Goal: Task Accomplishment & Management: Manage account settings

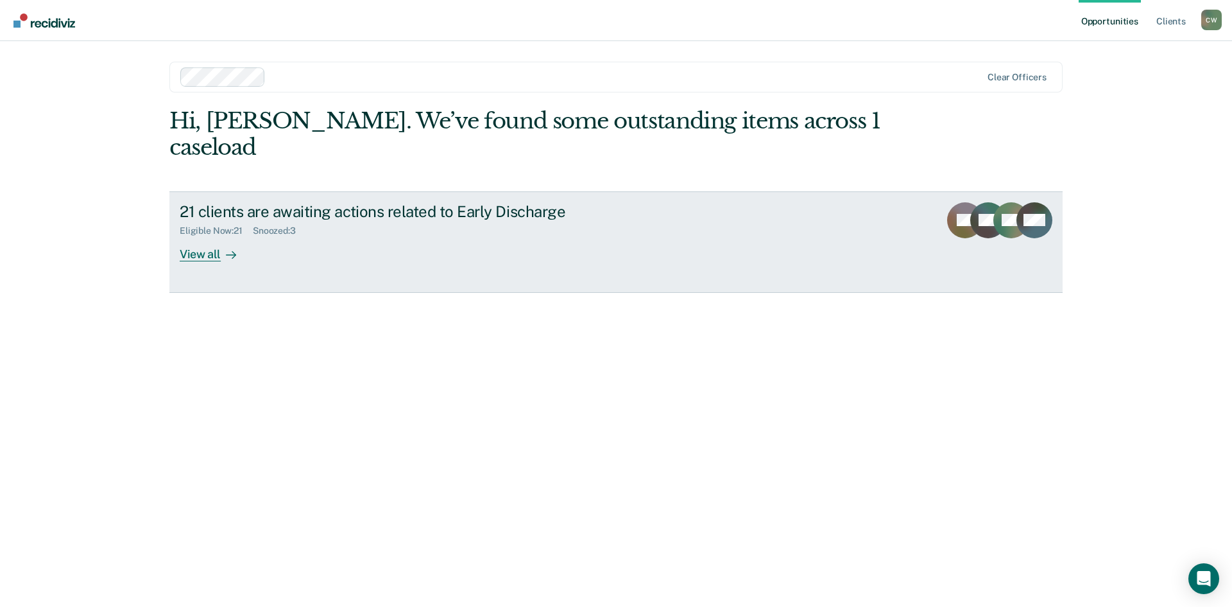
click at [1000, 209] on icon at bounding box center [1010, 235] width 58 height 52
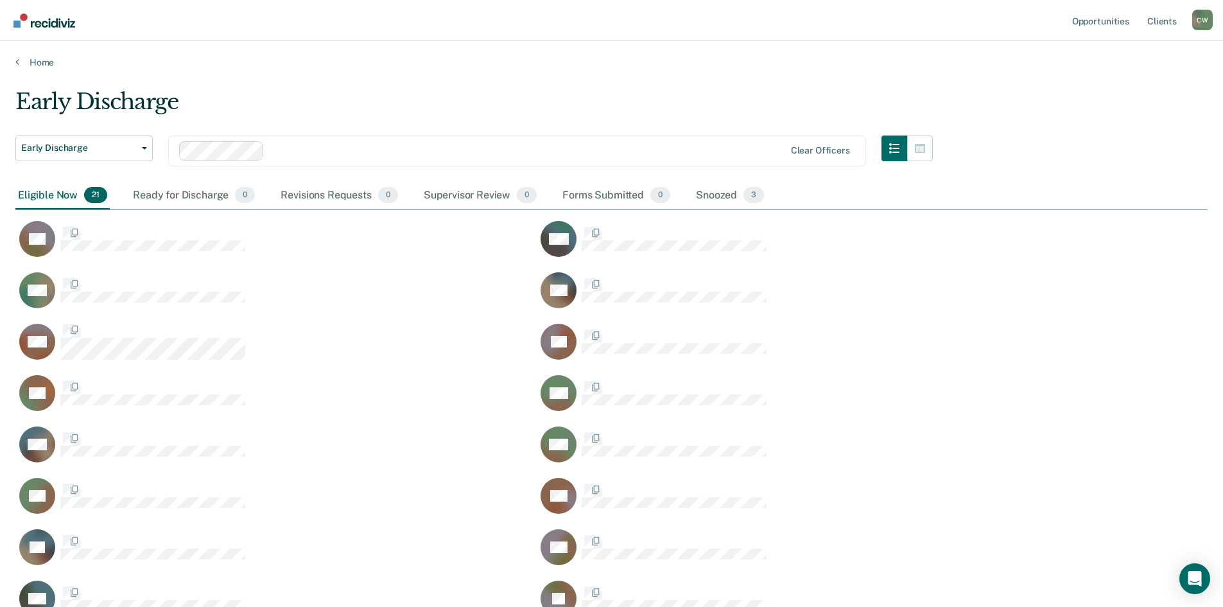
scroll to position [683, 1182]
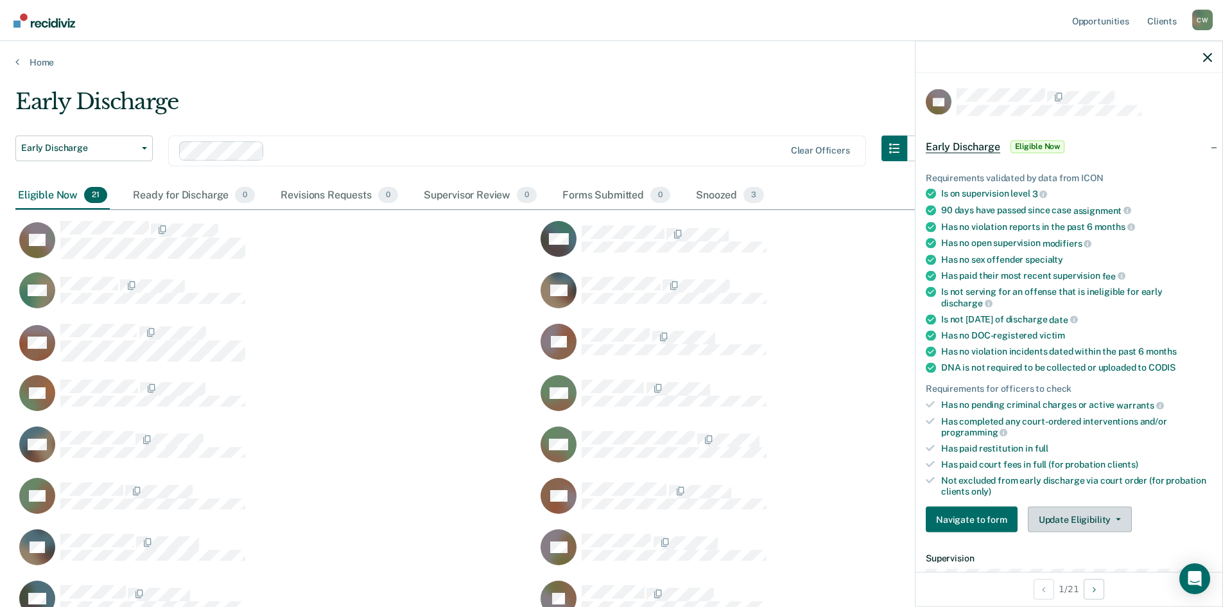
click at [1092, 523] on button "Update Eligibility" at bounding box center [1080, 519] width 104 height 26
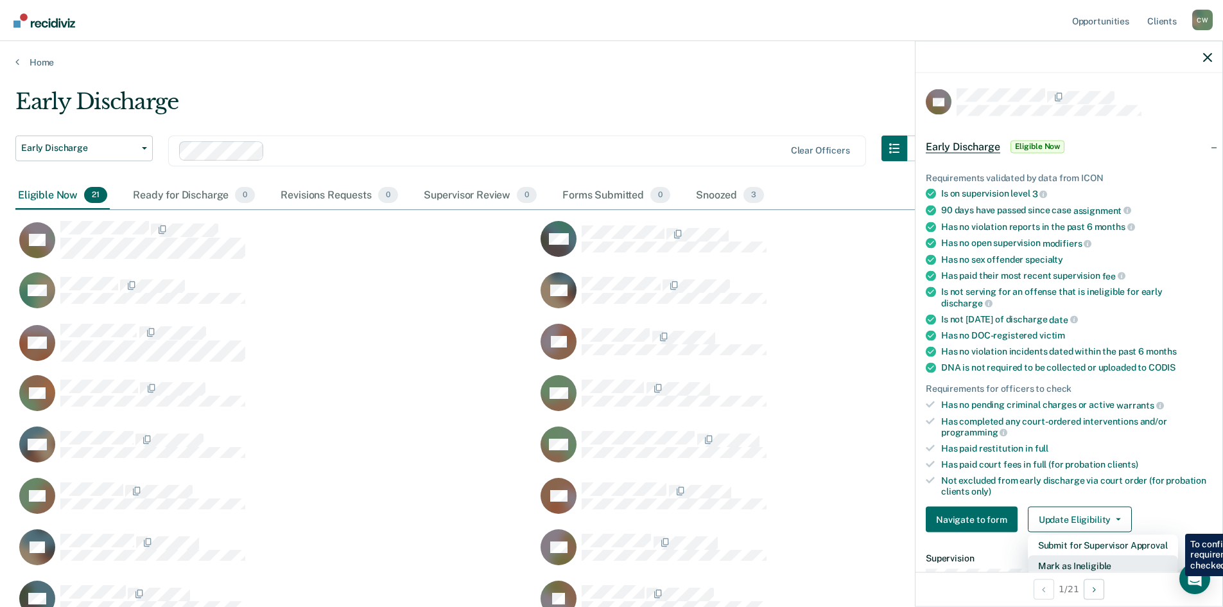
click at [1107, 562] on button "Mark as Ineligible" at bounding box center [1103, 565] width 150 height 21
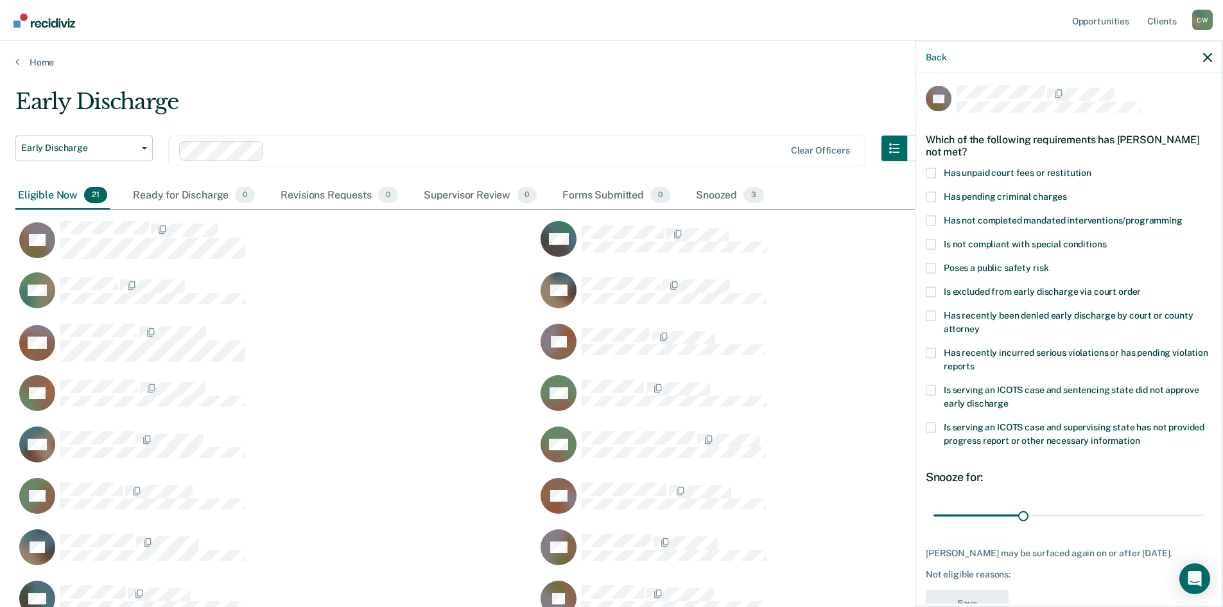
click at [1203, 515] on div "KS Which of the following requirements has [PERSON_NAME] not met? Has unpaid co…" at bounding box center [1068, 338] width 307 height 530
type input "90"
click at [935, 170] on span at bounding box center [931, 173] width 10 height 10
click at [1091, 168] on input "Has unpaid court fees or restitution" at bounding box center [1091, 168] width 0 height 0
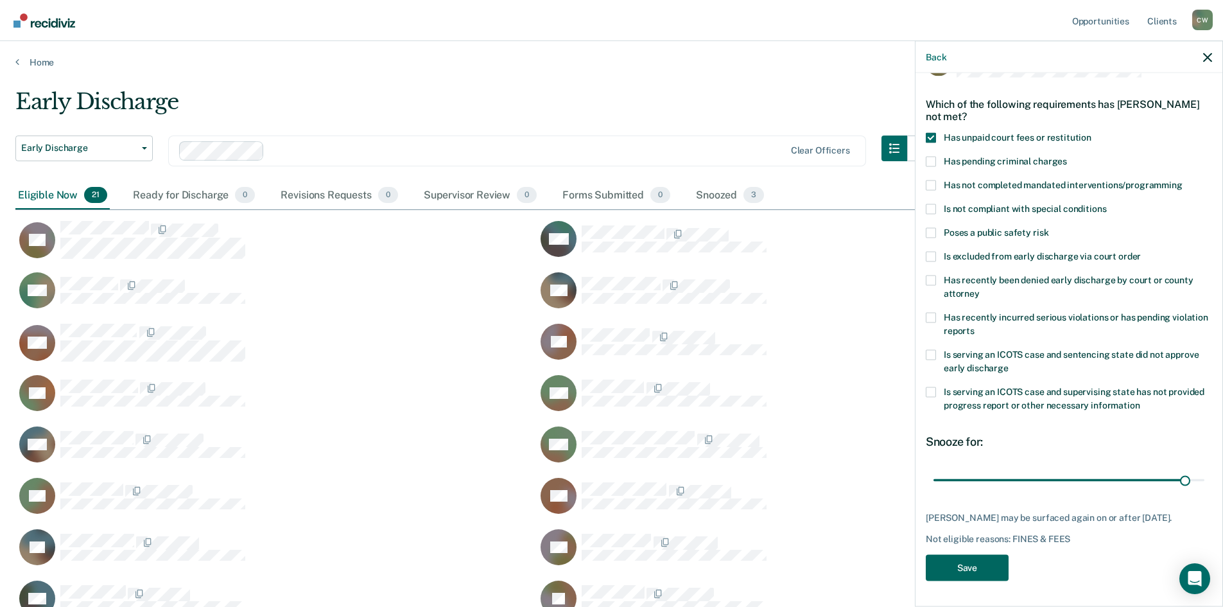
click at [980, 565] on button "Save" at bounding box center [967, 567] width 83 height 26
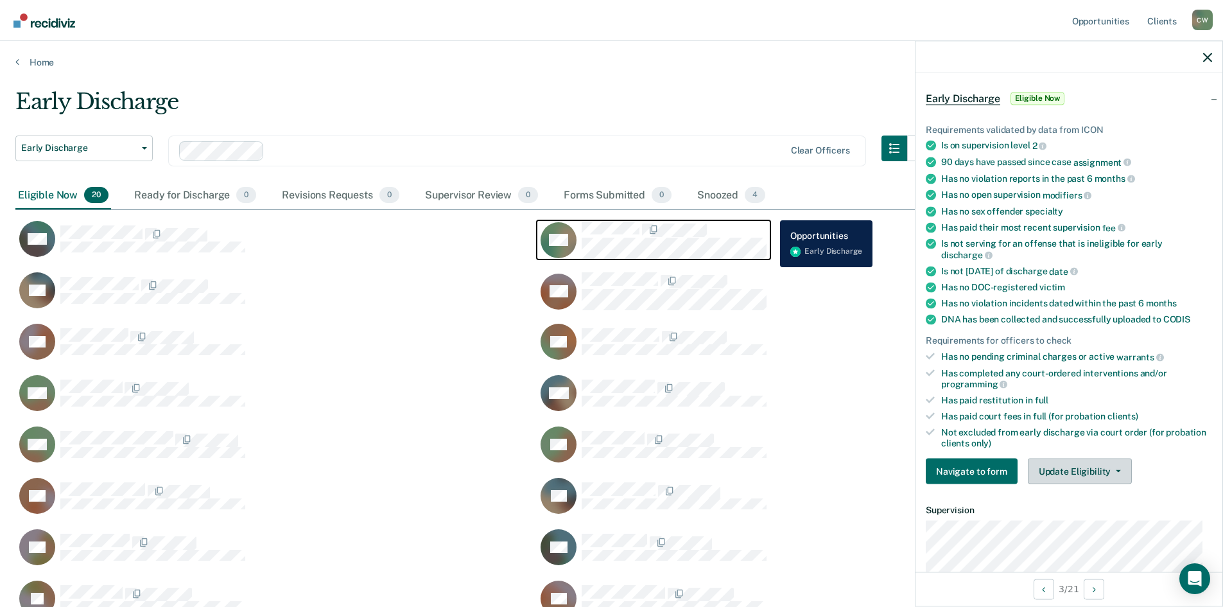
click at [1081, 475] on button "Update Eligibility" at bounding box center [1080, 471] width 104 height 26
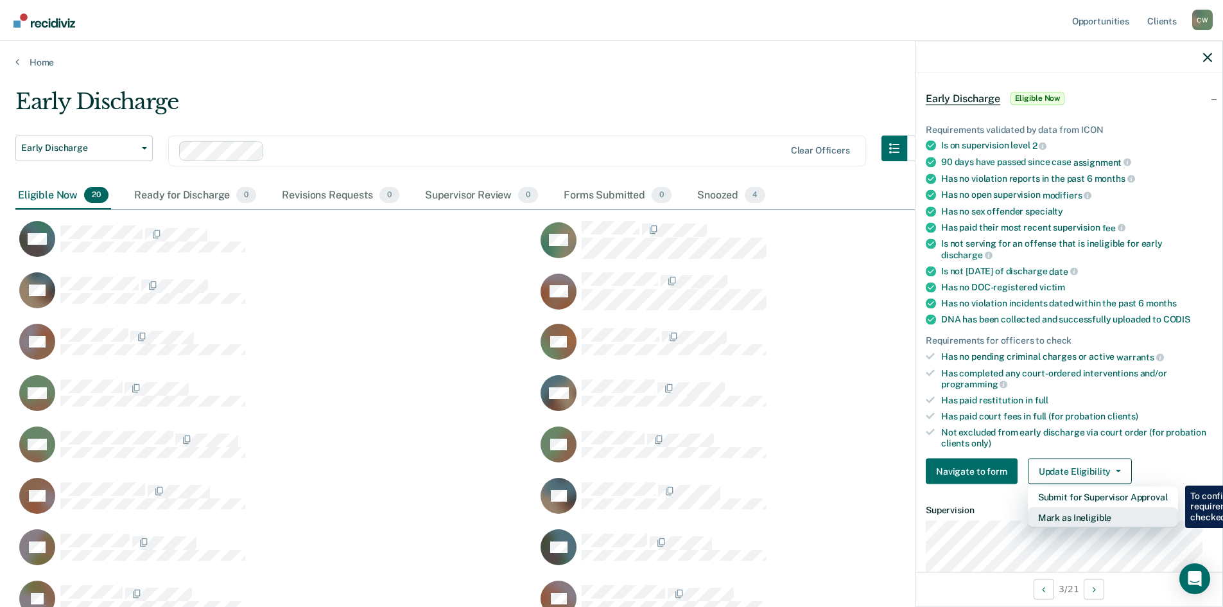
click at [1116, 524] on button "Mark as Ineligible" at bounding box center [1103, 517] width 150 height 21
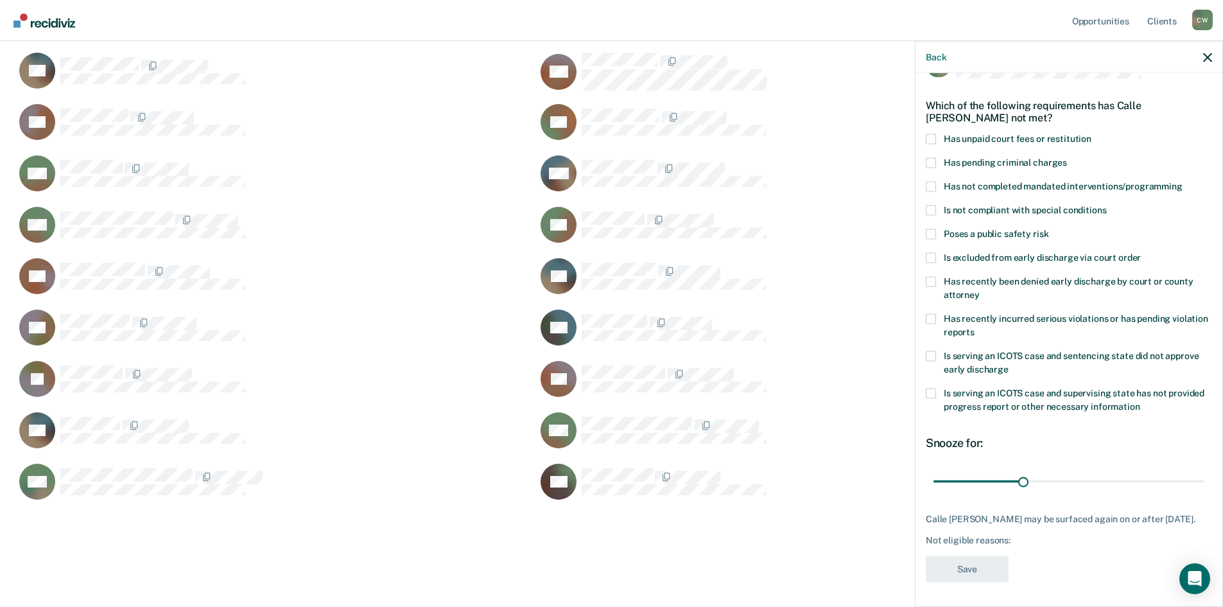
scroll to position [0, 0]
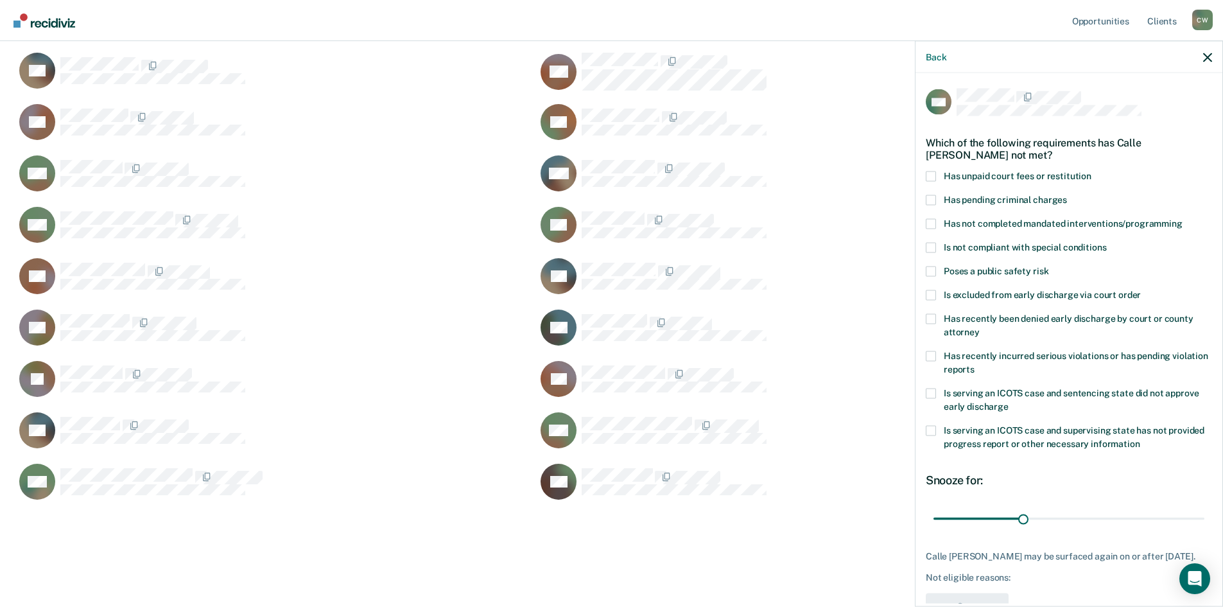
click at [928, 402] on label "Is serving an ICOTS case and sentencing state did not approve early discharge" at bounding box center [1069, 401] width 286 height 27
click at [1008, 401] on input "Is serving an ICOTS case and sentencing state did not approve early discharge" at bounding box center [1008, 401] width 0 height 0
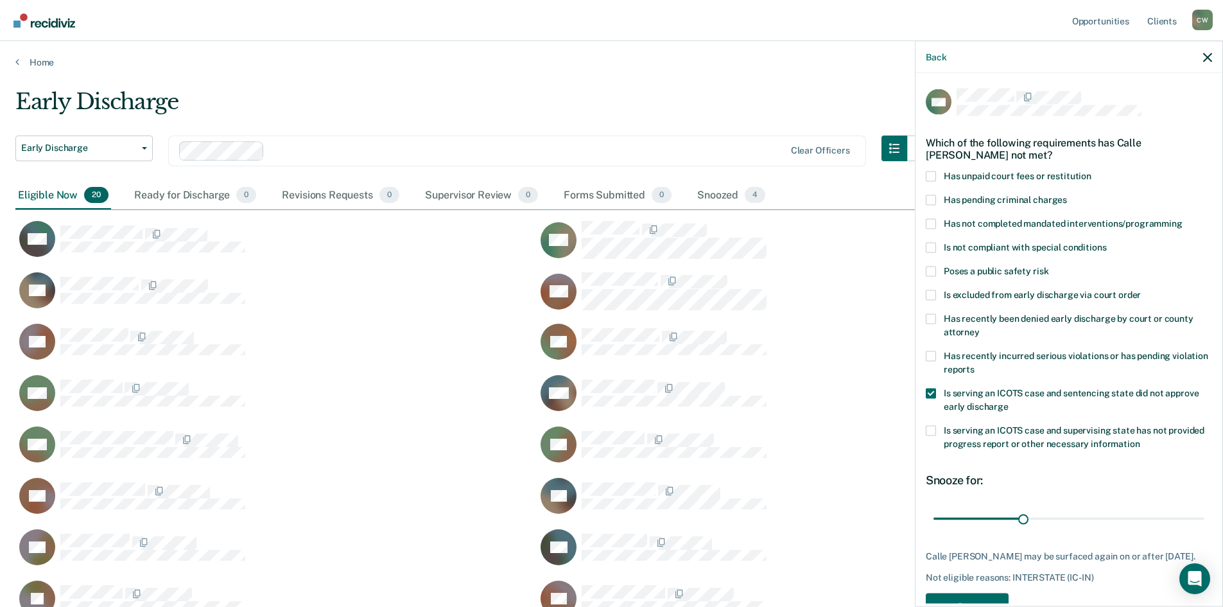
scroll to position [37, 0]
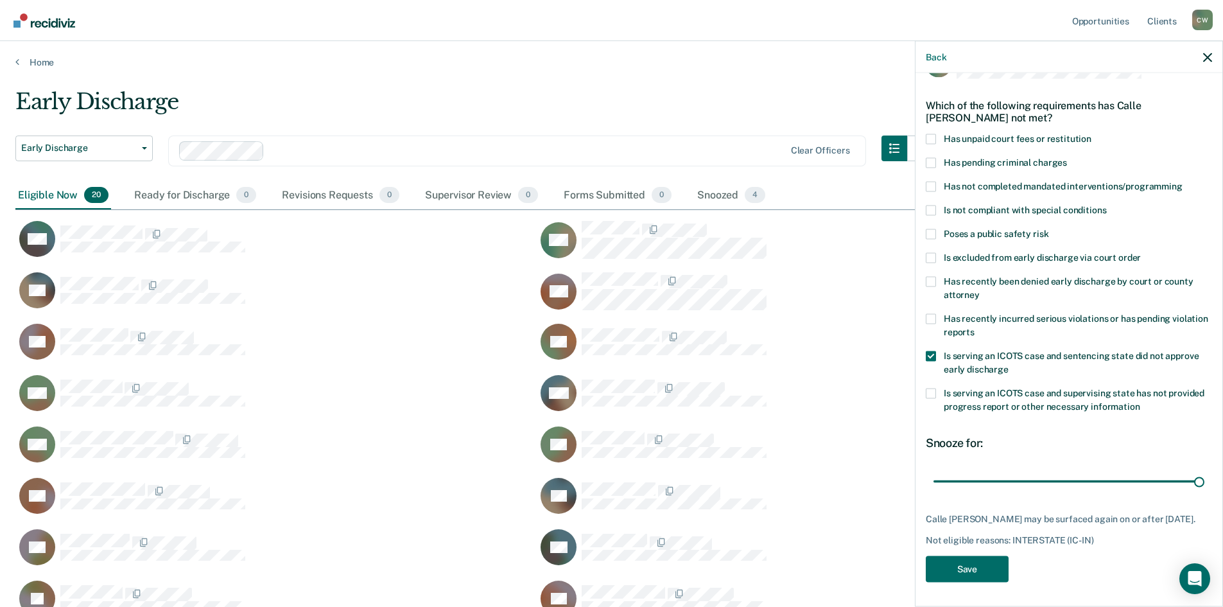
click at [938, 137] on label "Has unpaid court fees or restitution" at bounding box center [1069, 140] width 286 height 13
click at [1091, 134] on input "Has unpaid court fees or restitution" at bounding box center [1091, 134] width 0 height 0
type input "365"
click at [931, 137] on span at bounding box center [931, 139] width 10 height 10
click at [1091, 134] on input "Has unpaid court fees or restitution" at bounding box center [1091, 134] width 0 height 0
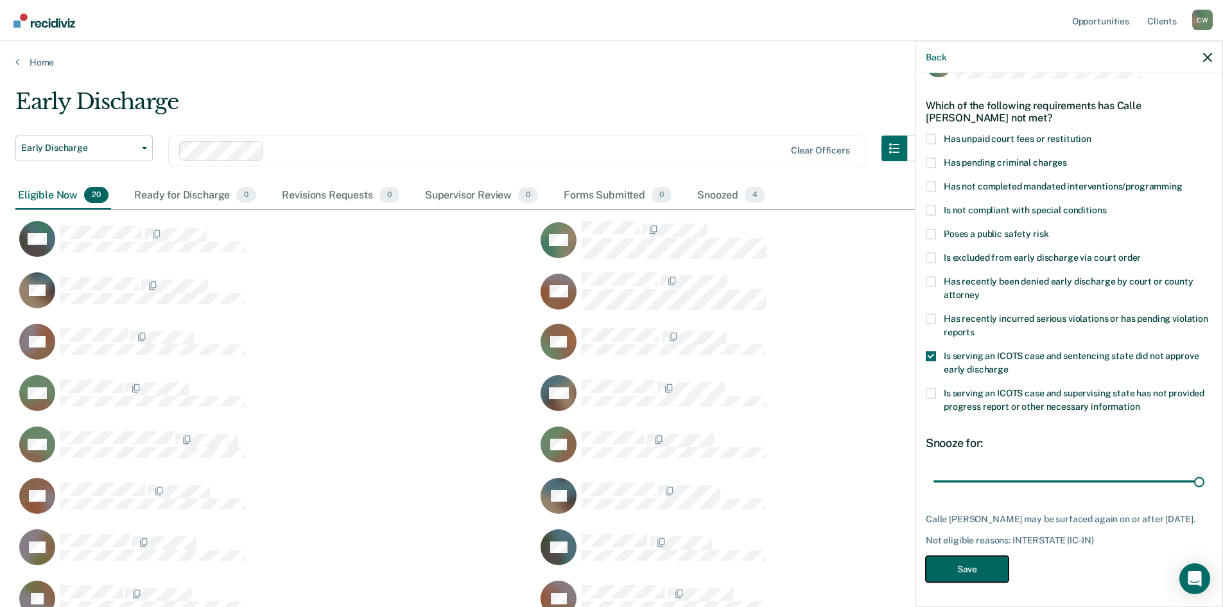
click at [976, 563] on button "Save" at bounding box center [967, 568] width 83 height 26
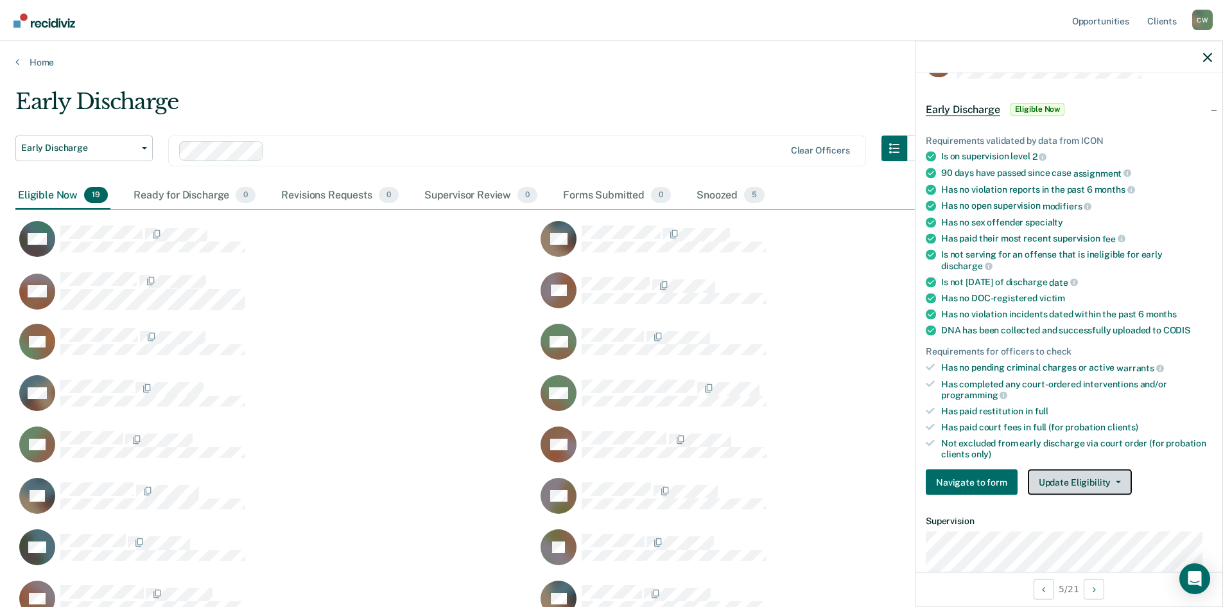
click at [1092, 483] on button "Update Eligibility" at bounding box center [1080, 482] width 104 height 26
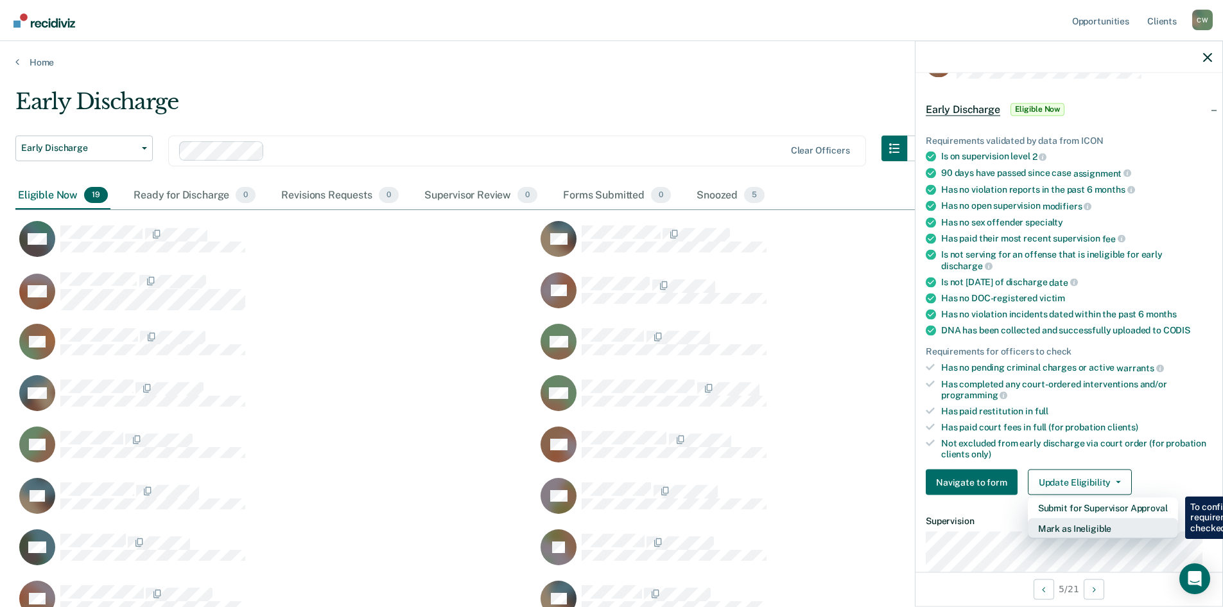
click at [1132, 530] on button "Mark as Ineligible" at bounding box center [1103, 528] width 150 height 21
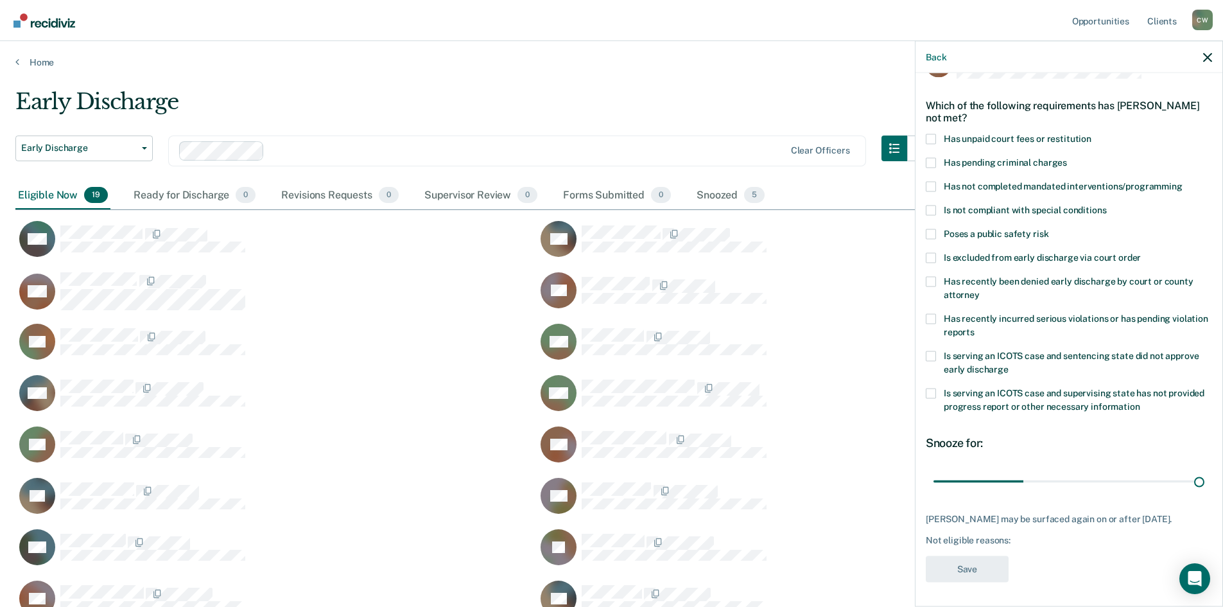
type input "90"
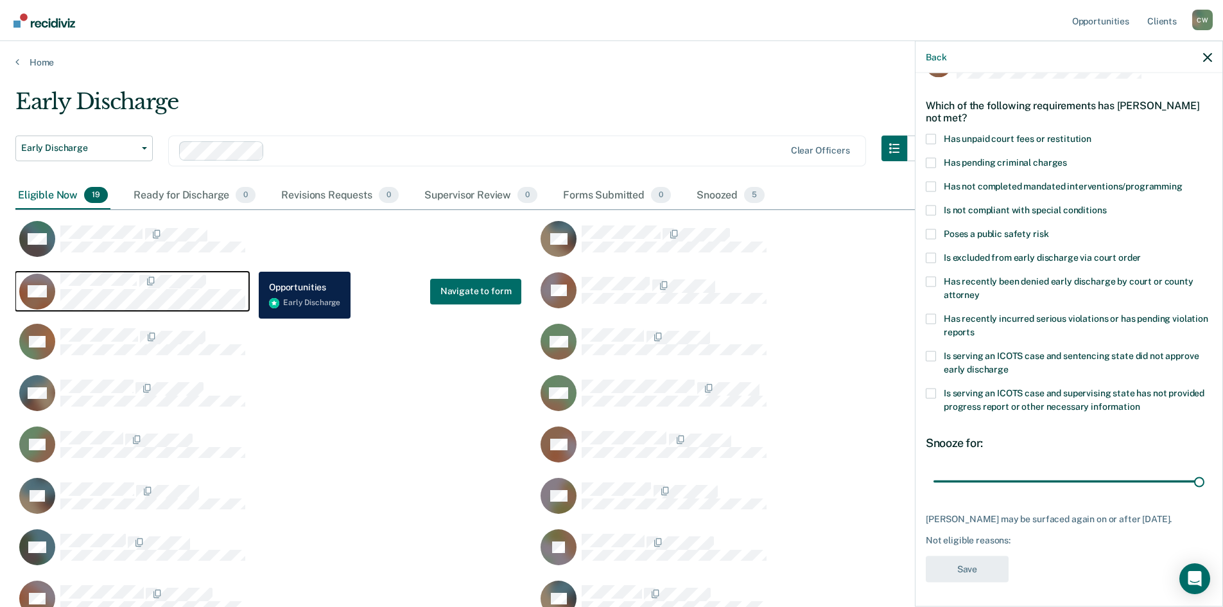
scroll to position [48, 0]
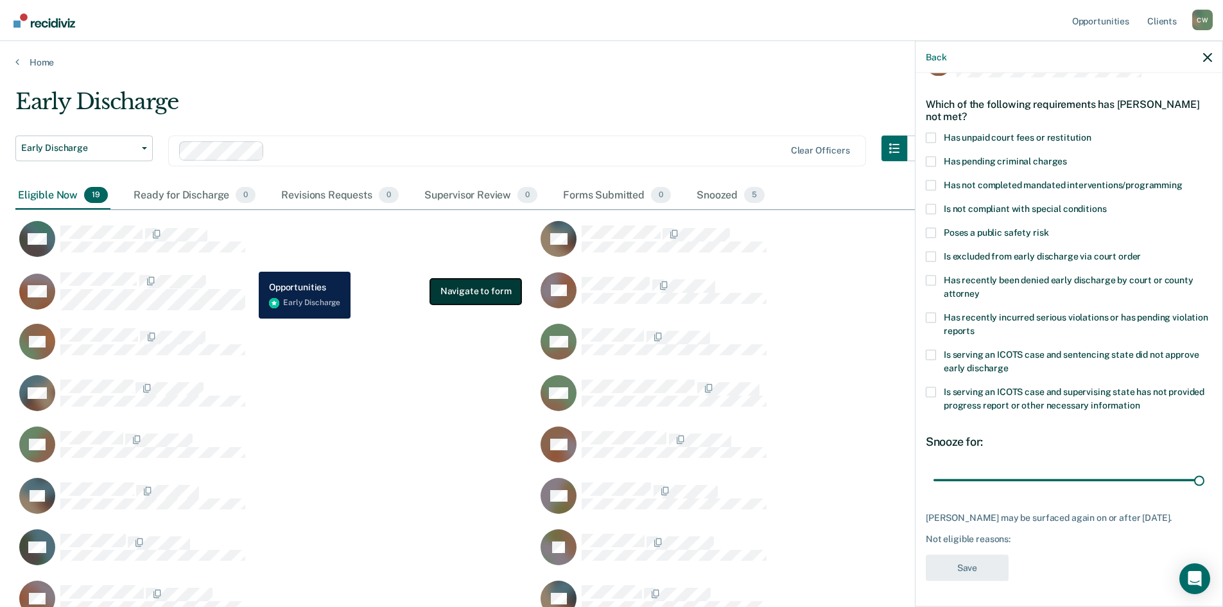
click at [469, 290] on button "Navigate to form" at bounding box center [476, 292] width 92 height 26
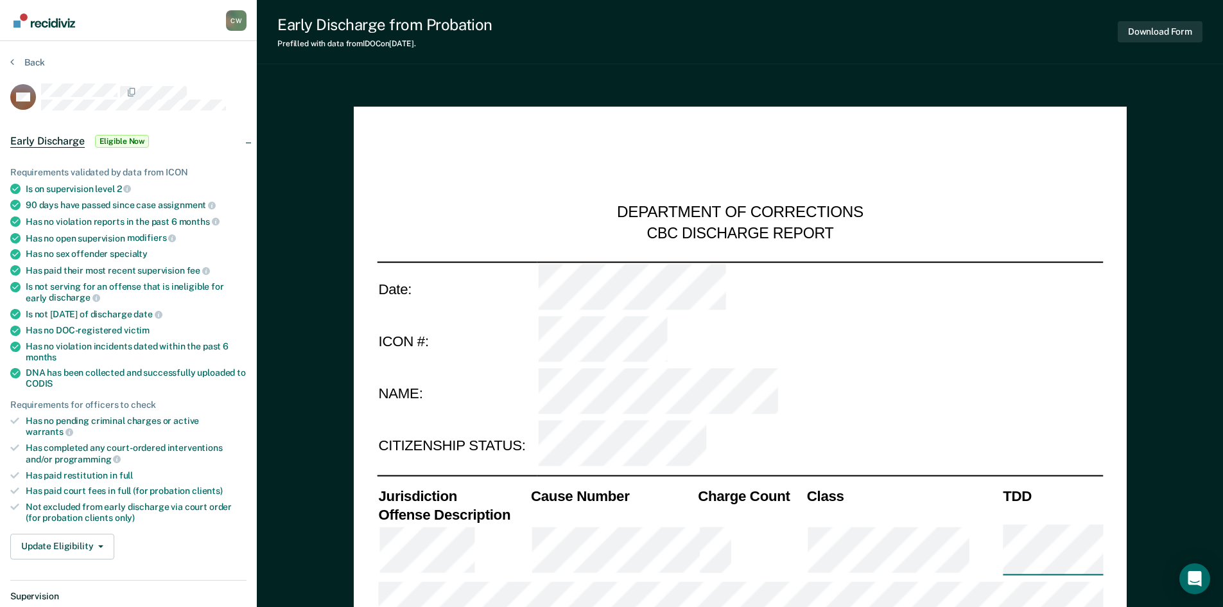
type textarea "x"
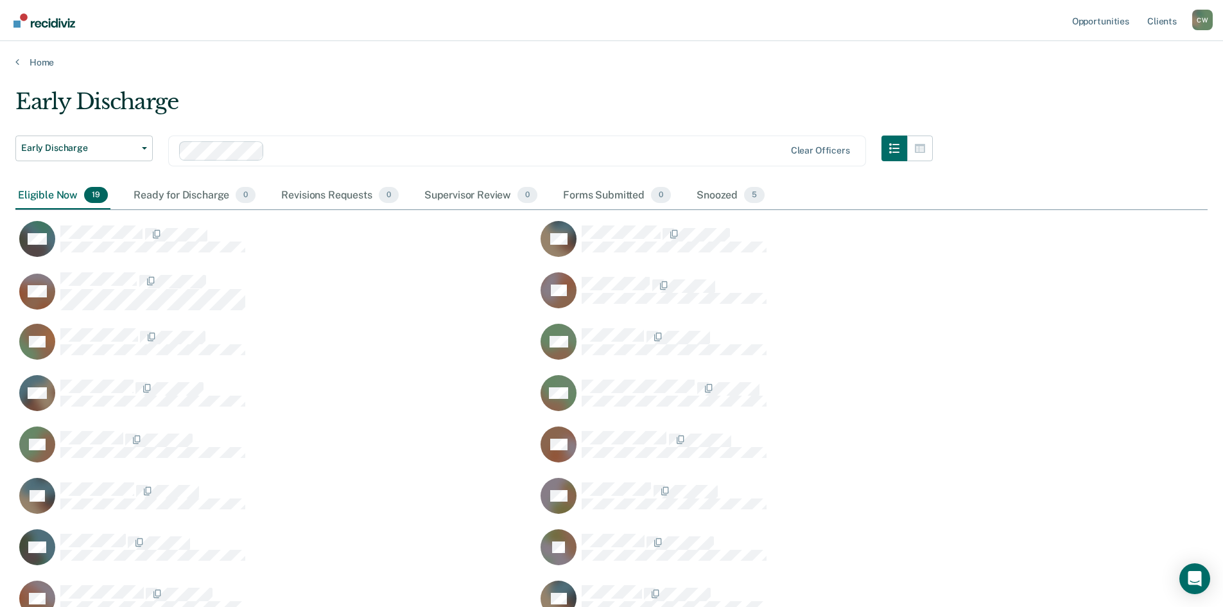
scroll to position [632, 1182]
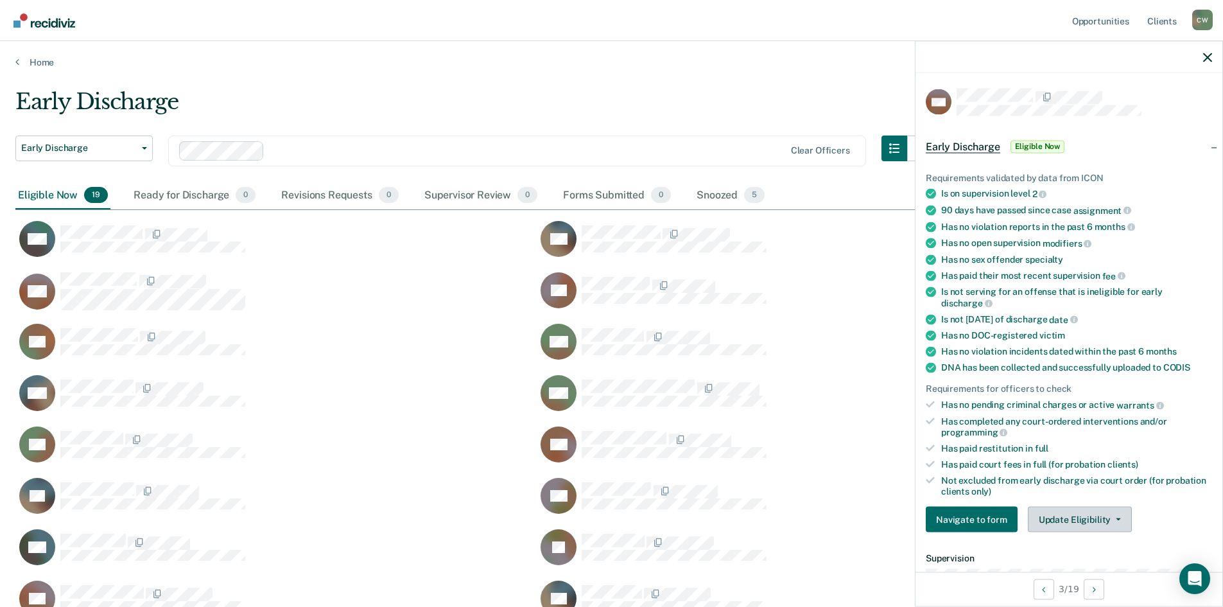
click at [1094, 526] on button "Update Eligibility" at bounding box center [1080, 519] width 104 height 26
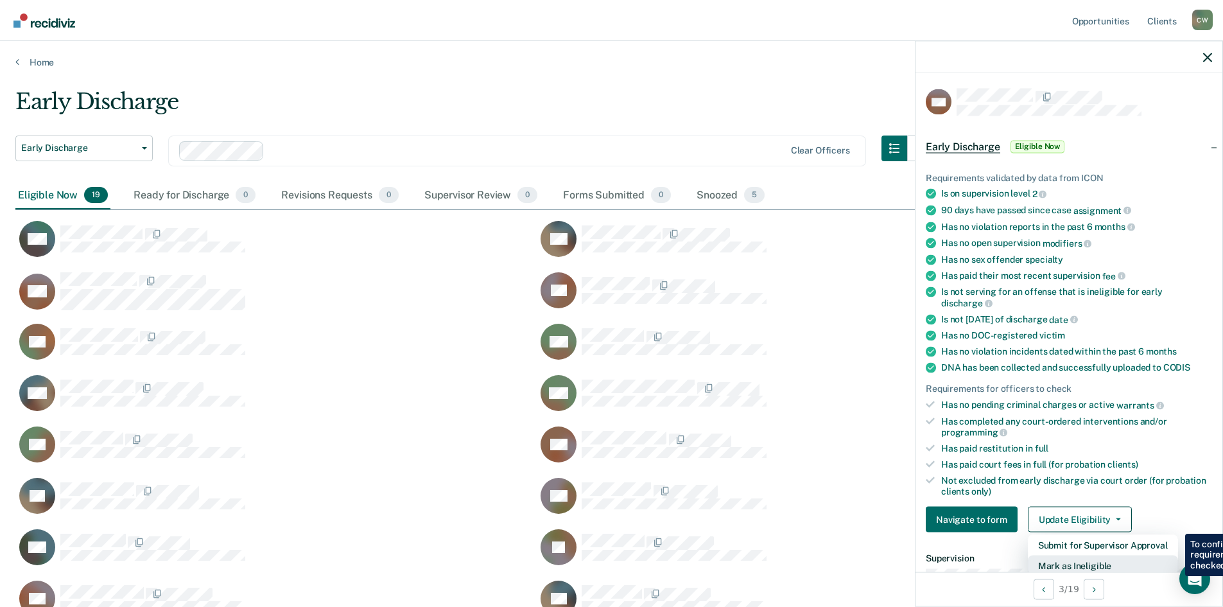
click at [1103, 564] on button "Mark as Ineligible" at bounding box center [1103, 565] width 150 height 21
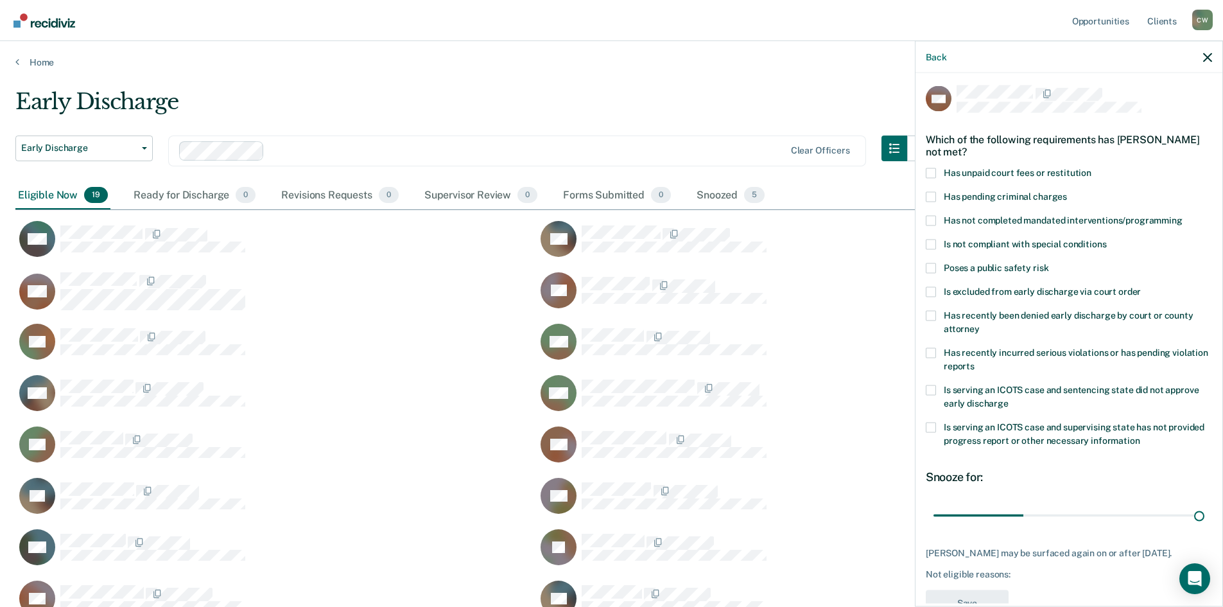
type input "90"
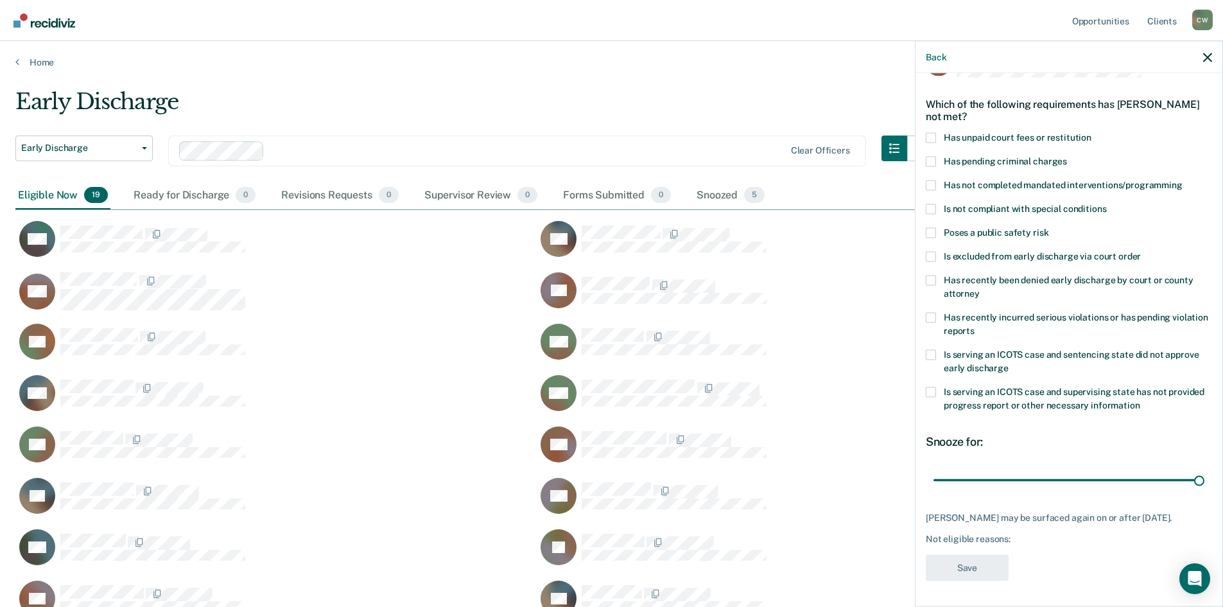
click at [927, 203] on span at bounding box center [931, 208] width 10 height 10
click at [1106, 203] on input "Is not compliant with special conditions" at bounding box center [1106, 203] width 0 height 0
click at [979, 567] on button "Save" at bounding box center [967, 567] width 83 height 26
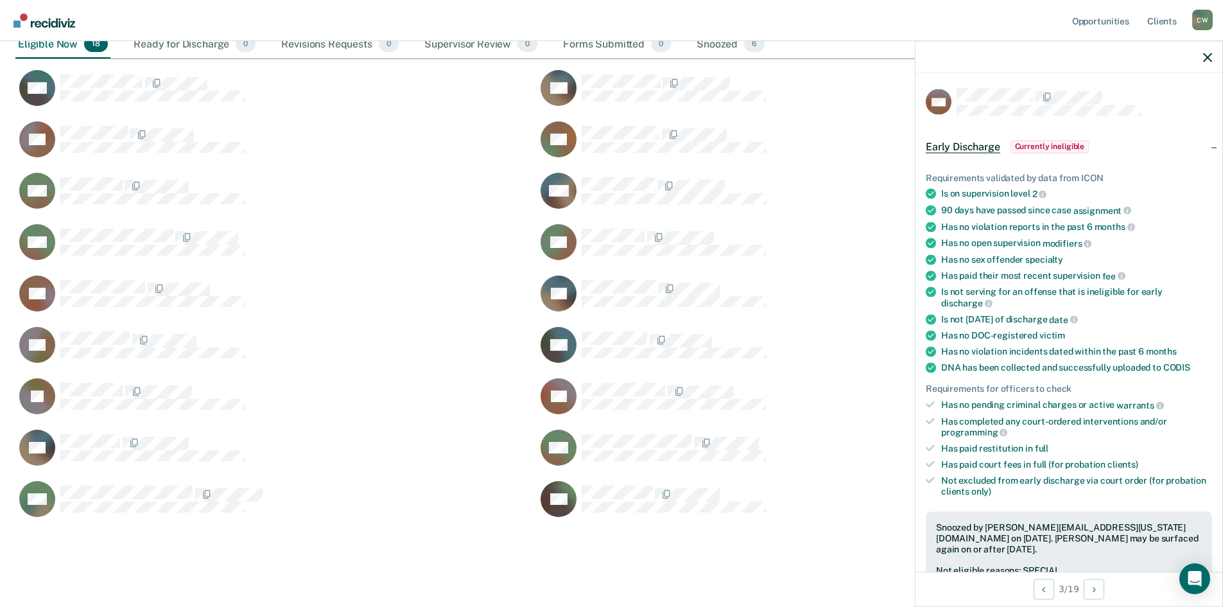
scroll to position [168, 0]
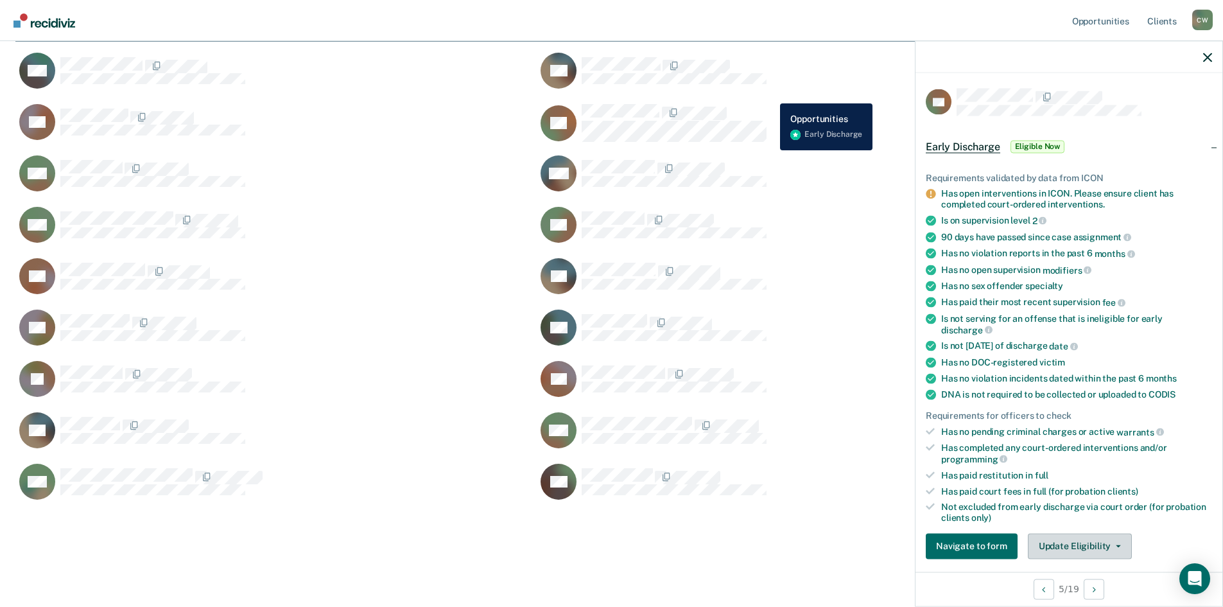
click at [1073, 549] on button "Update Eligibility" at bounding box center [1080, 546] width 104 height 26
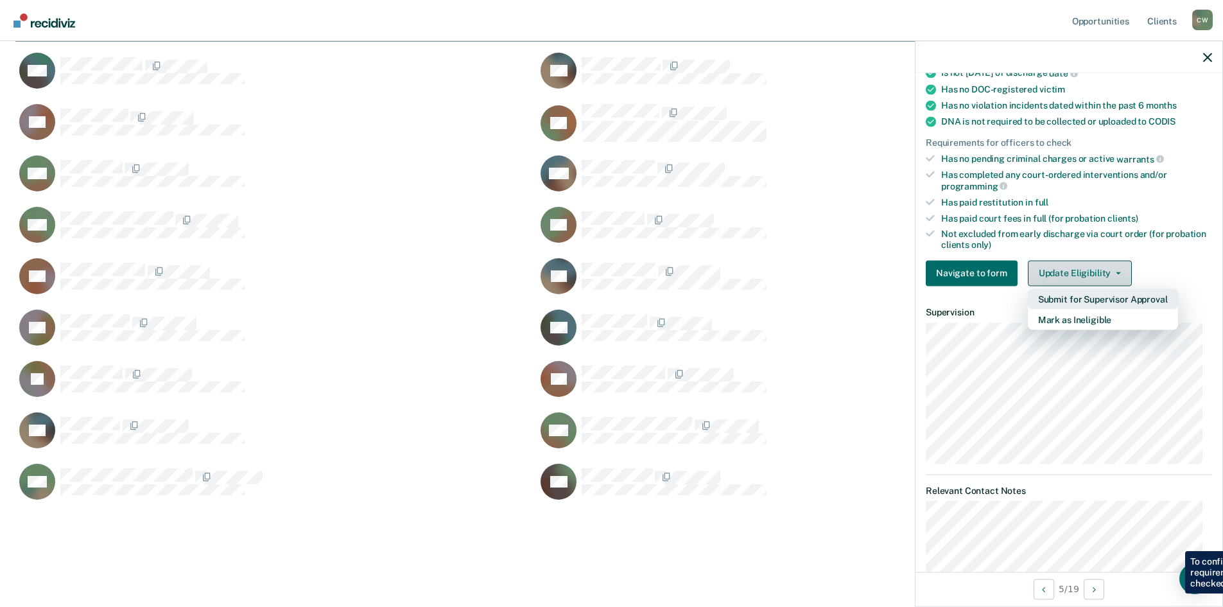
scroll to position [315, 0]
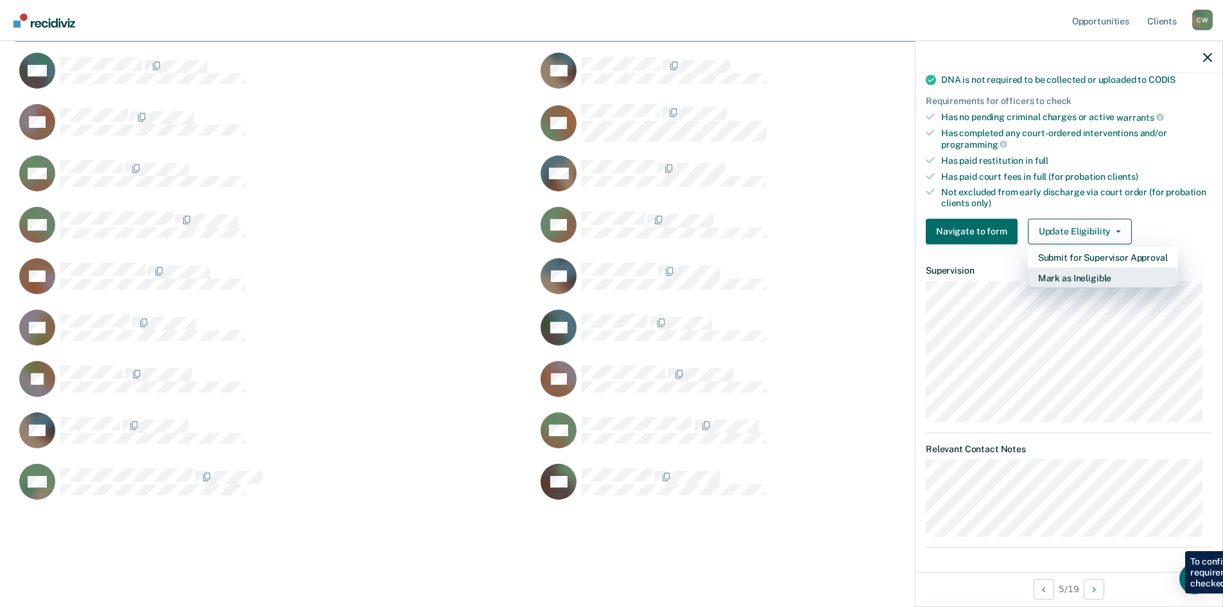
click at [1103, 279] on button "Mark as Ineligible" at bounding box center [1103, 277] width 150 height 21
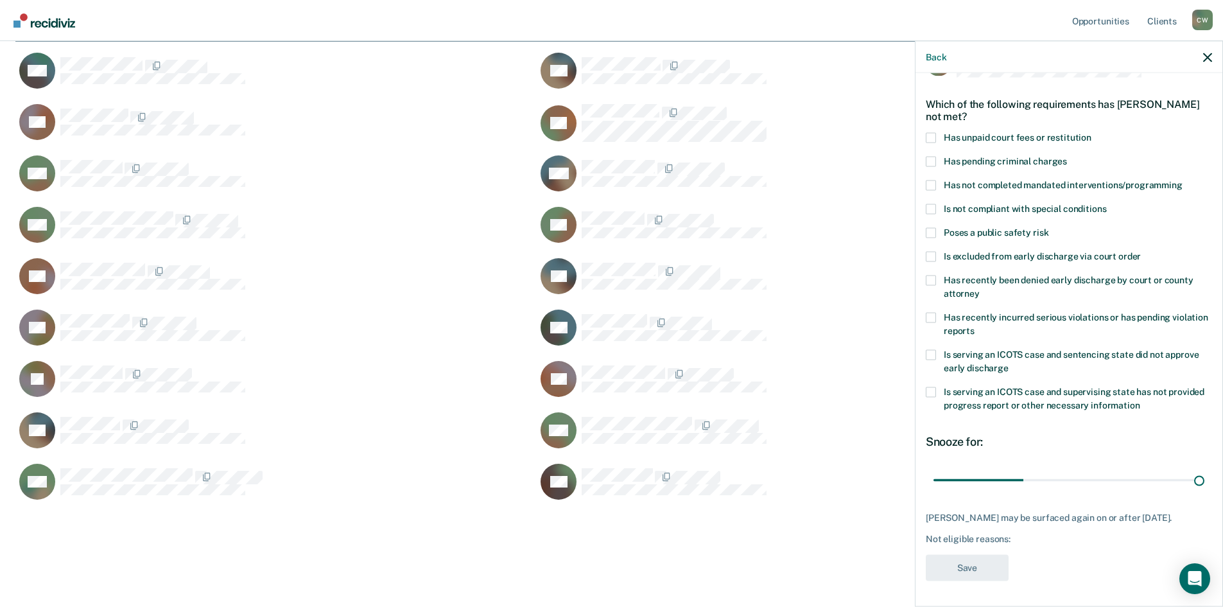
type input "90"
click at [933, 349] on span at bounding box center [931, 354] width 10 height 10
click at [1008, 363] on input "Is serving an ICOTS case and sentencing state did not approve early discharge" at bounding box center [1008, 363] width 0 height 0
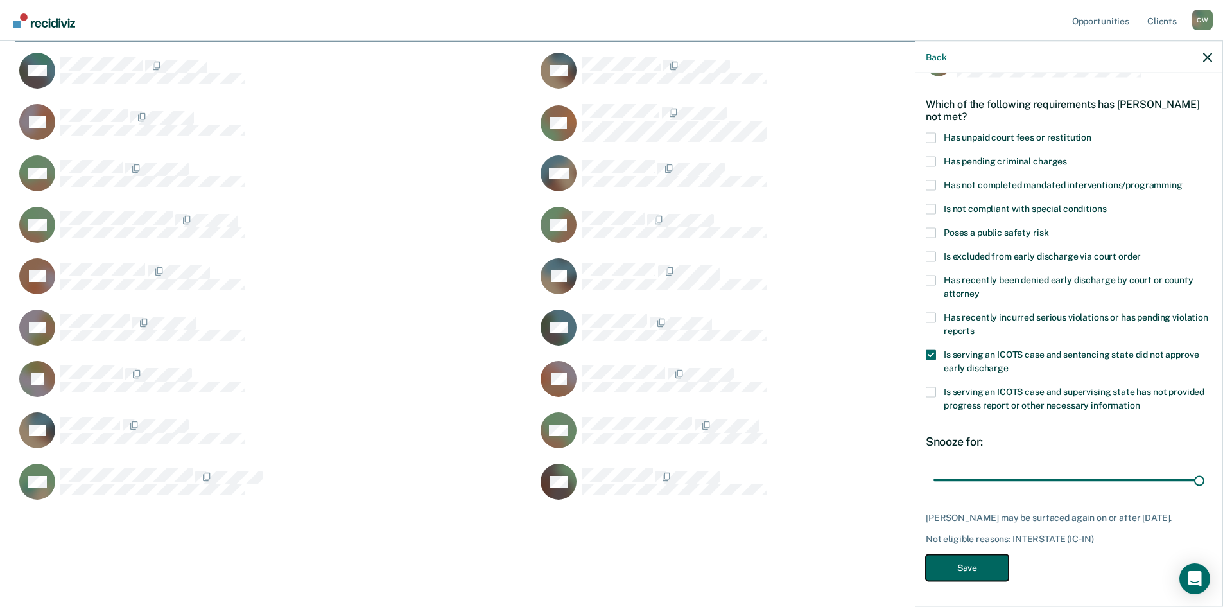
click at [963, 573] on button "Save" at bounding box center [967, 567] width 83 height 26
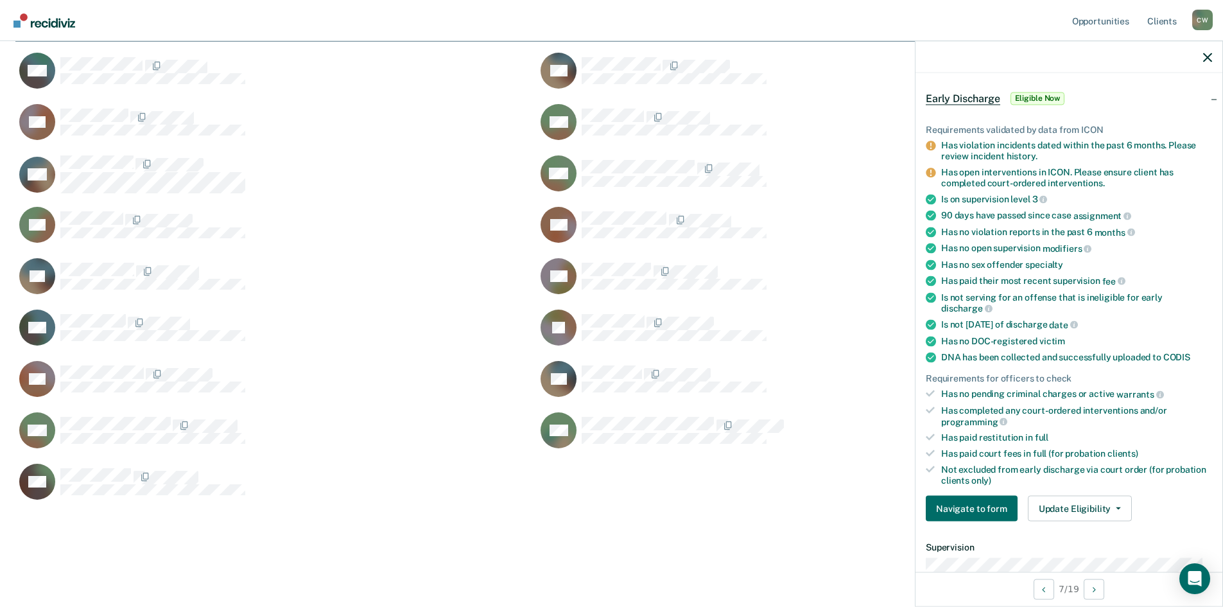
scroll to position [0, 0]
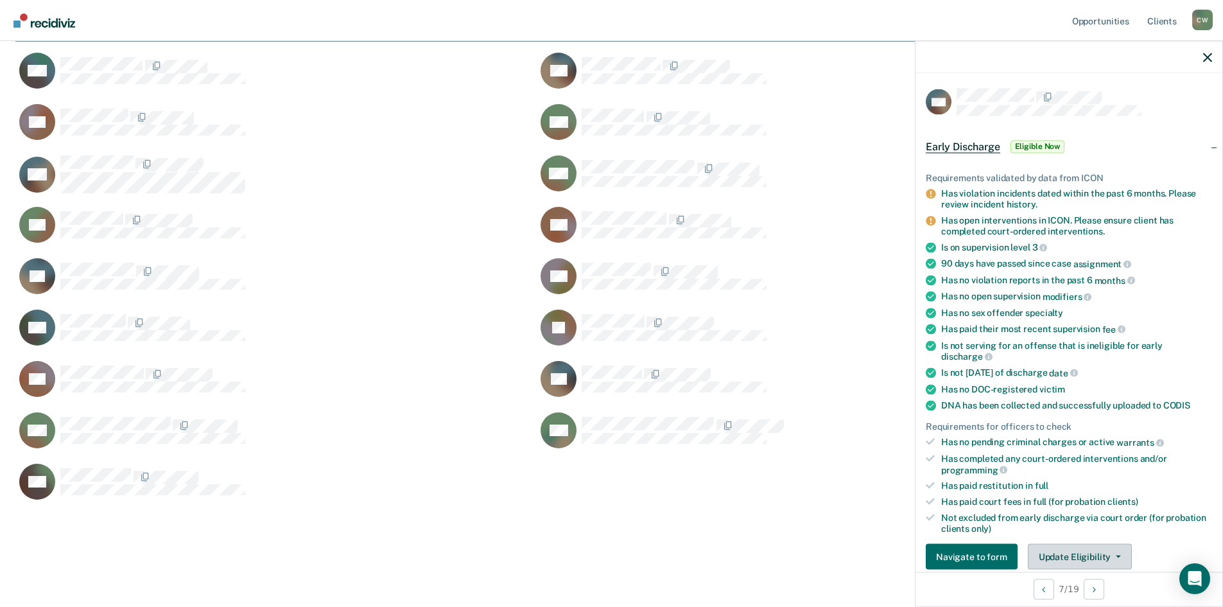
click at [1085, 552] on button "Update Eligibility" at bounding box center [1080, 557] width 104 height 26
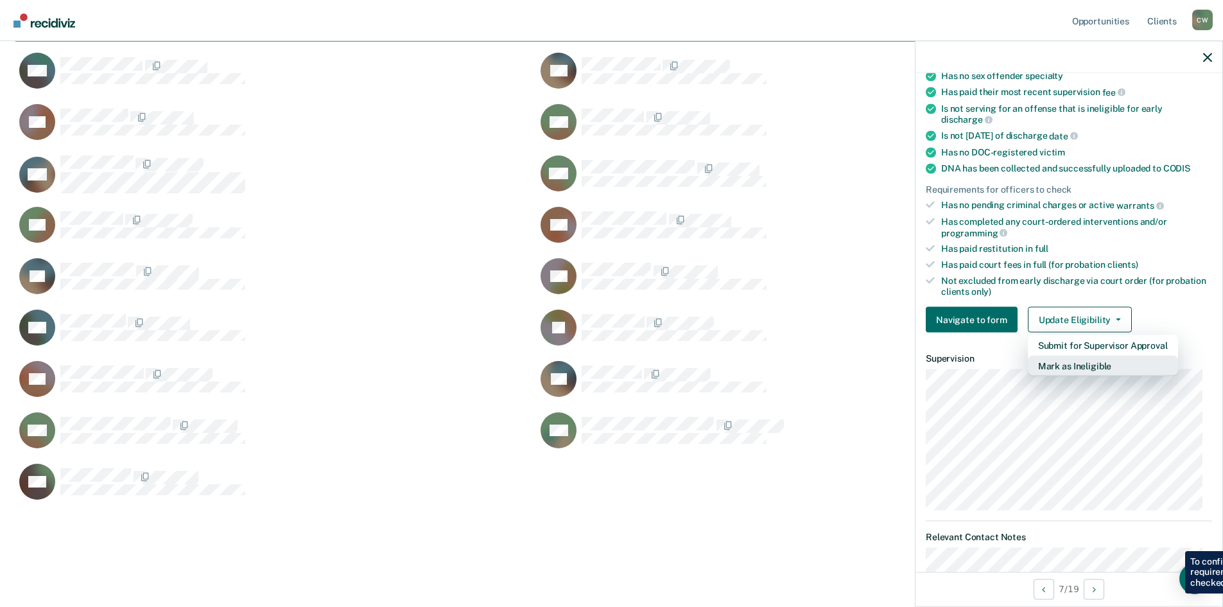
click at [1090, 374] on button "Mark as Ineligible" at bounding box center [1103, 366] width 150 height 21
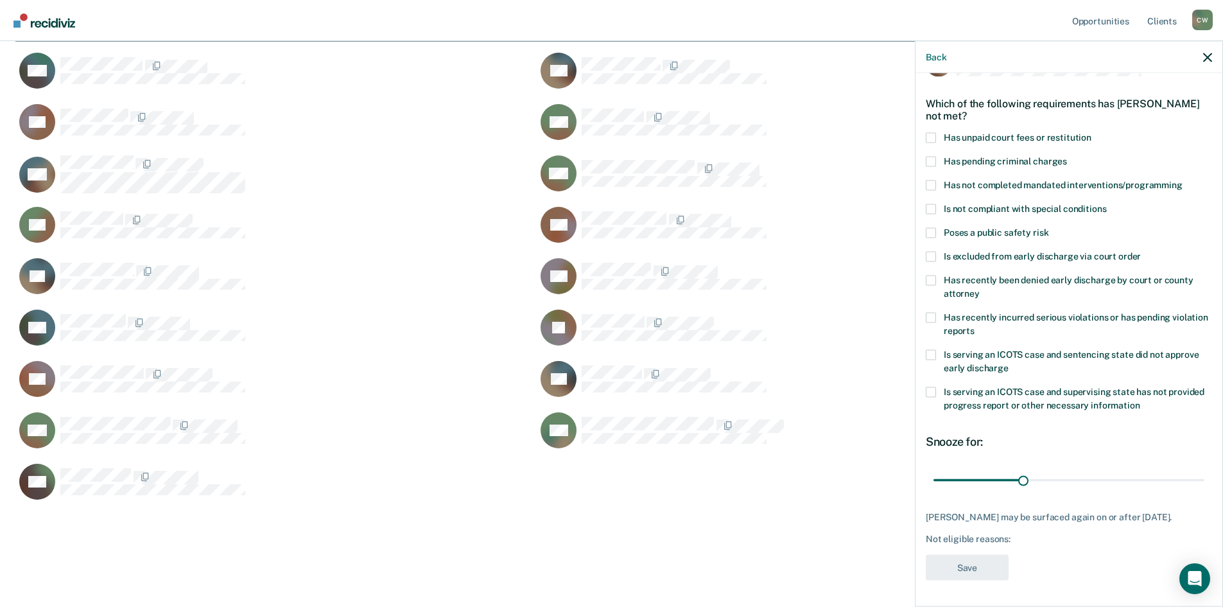
scroll to position [37, 0]
click at [935, 140] on span at bounding box center [931, 139] width 10 height 10
click at [1091, 134] on input "Has unpaid court fees or restitution" at bounding box center [1091, 134] width 0 height 0
click at [972, 573] on button "Save" at bounding box center [967, 568] width 83 height 26
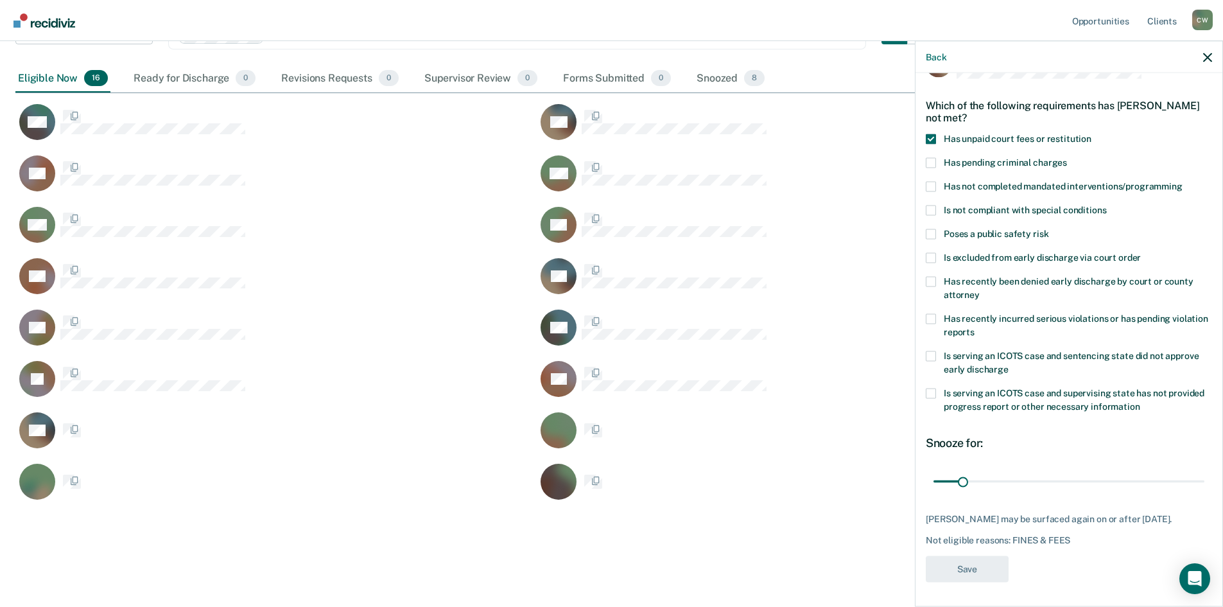
scroll to position [117, 0]
